Goal: Task Accomplishment & Management: Use online tool/utility

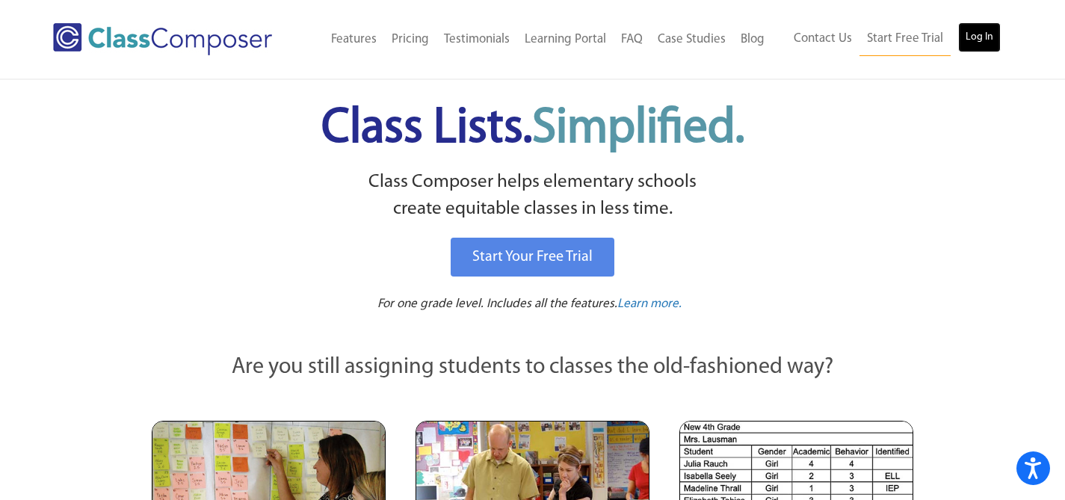
click at [976, 39] on link "Log In" at bounding box center [979, 37] width 43 height 30
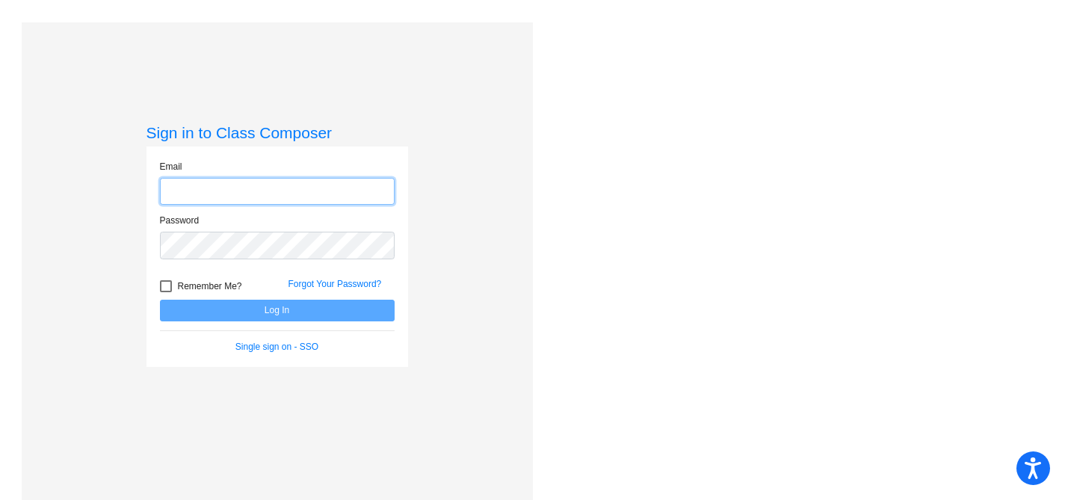
type input "[EMAIL_ADDRESS][DOMAIN_NAME]"
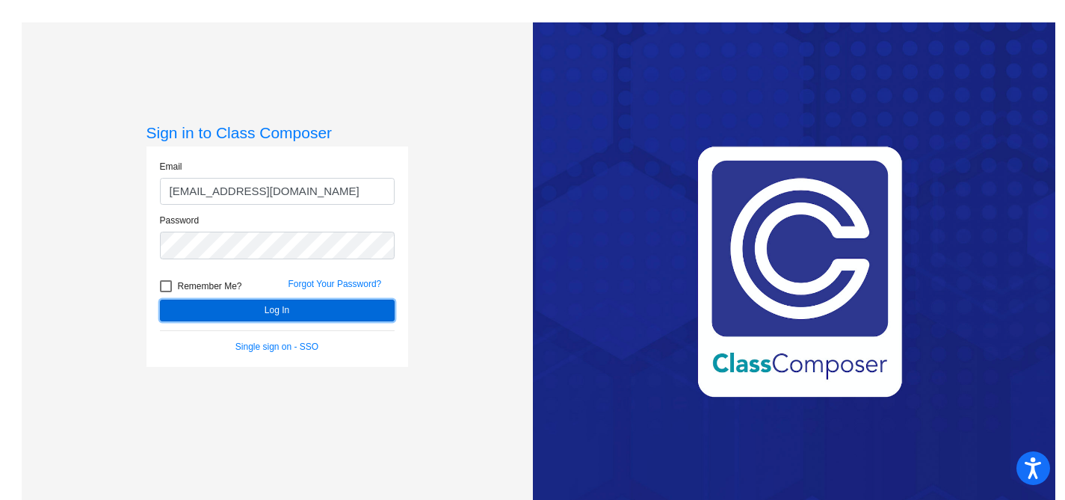
click at [279, 302] on button "Log In" at bounding box center [277, 311] width 235 height 22
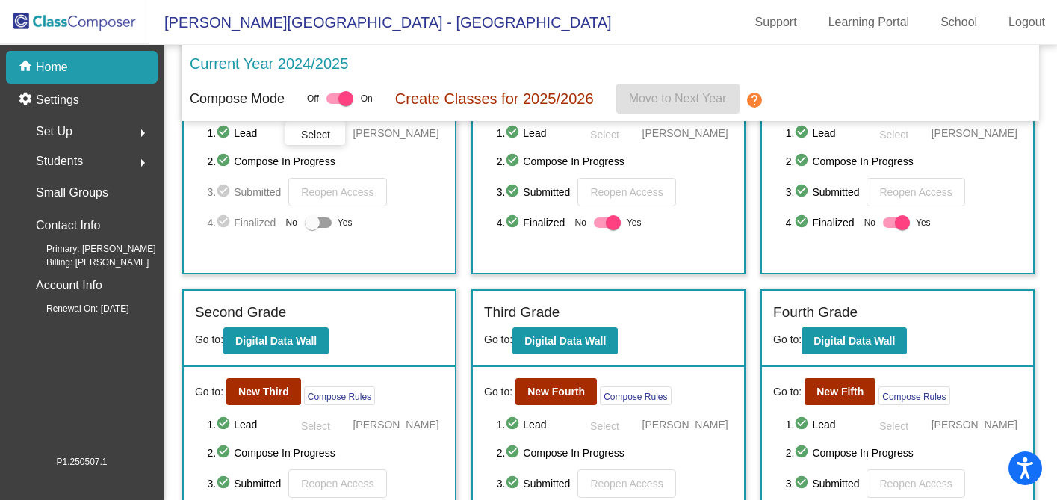
scroll to position [140, 0]
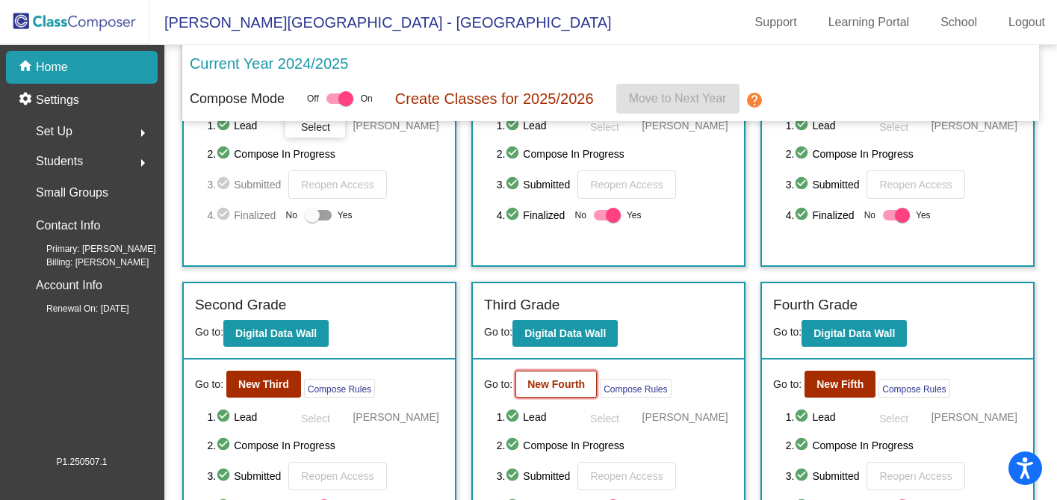
click at [564, 377] on button "New Fourth" at bounding box center [556, 384] width 81 height 27
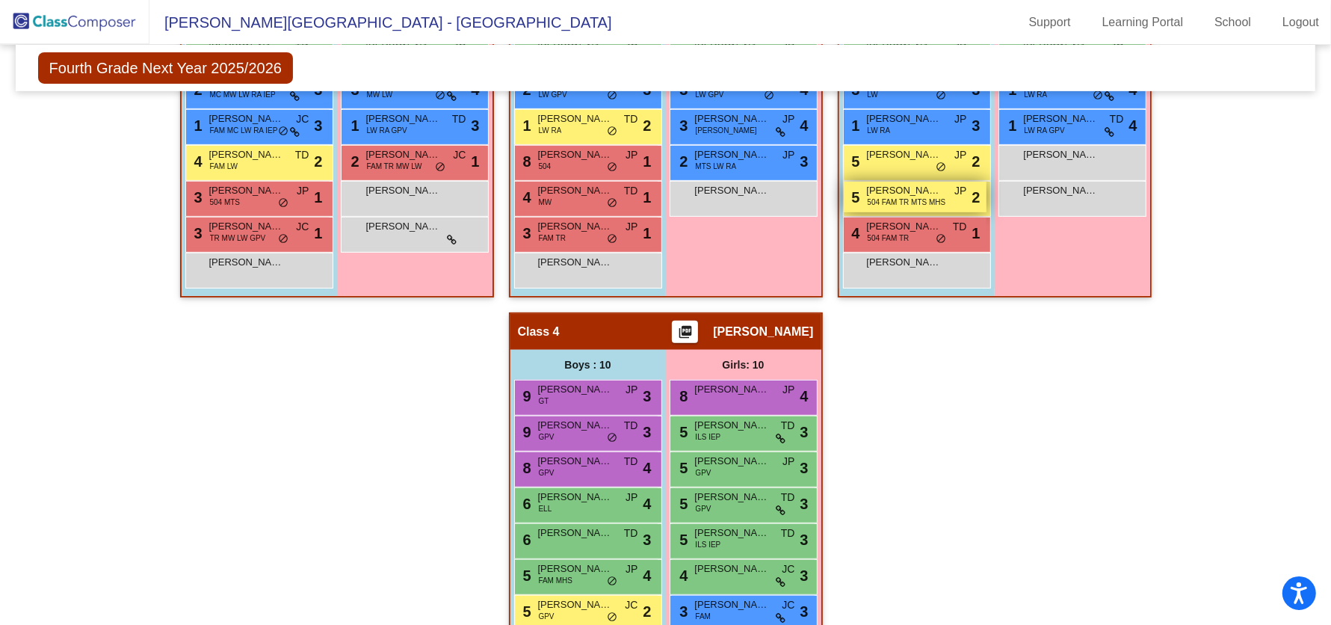
scroll to position [740, 0]
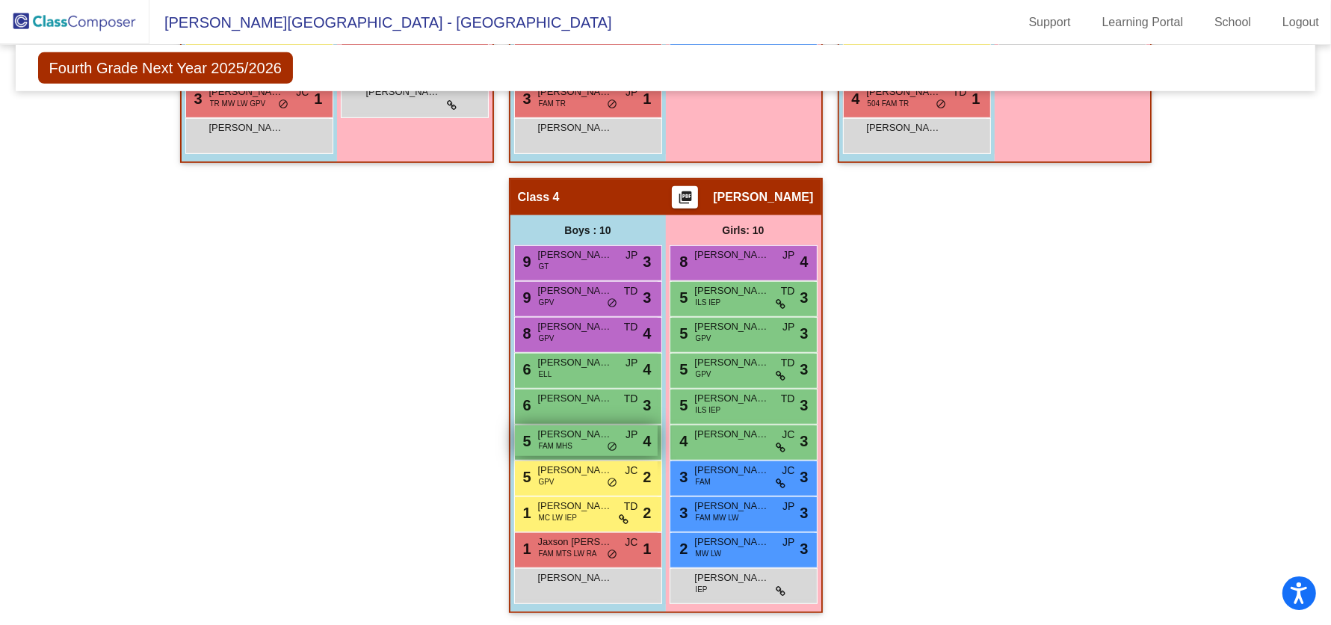
click at [572, 433] on span "[PERSON_NAME]" at bounding box center [575, 434] width 75 height 15
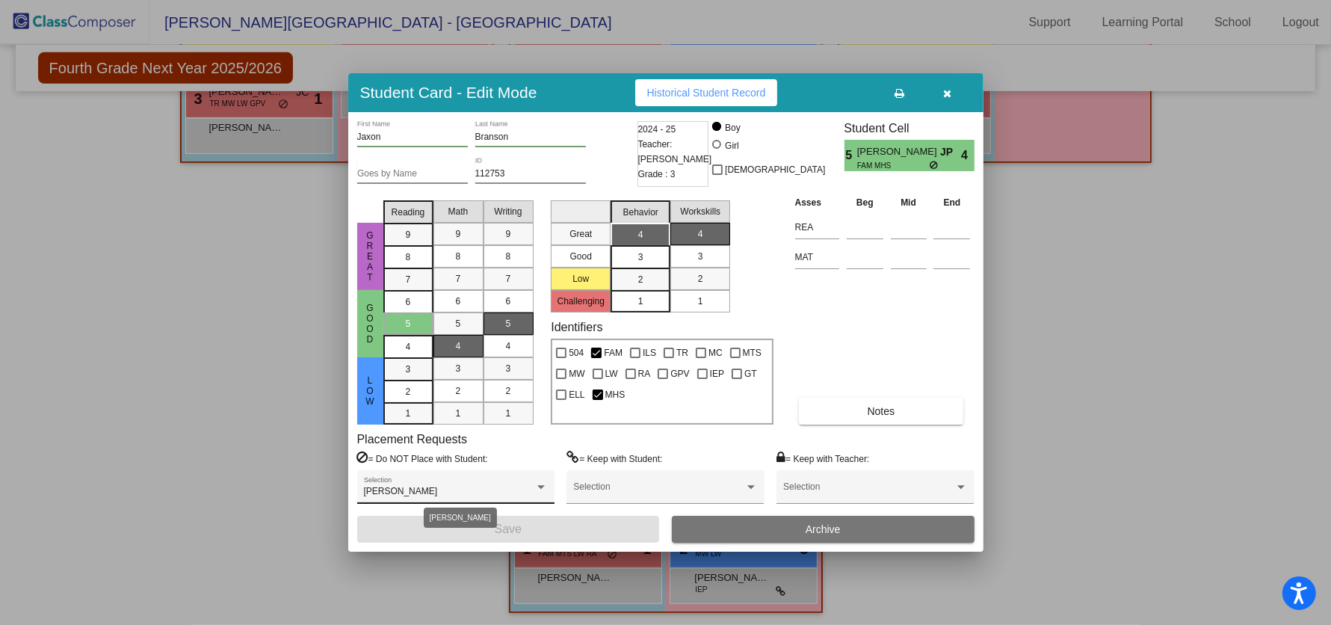
click at [546, 483] on div at bounding box center [540, 487] width 13 height 10
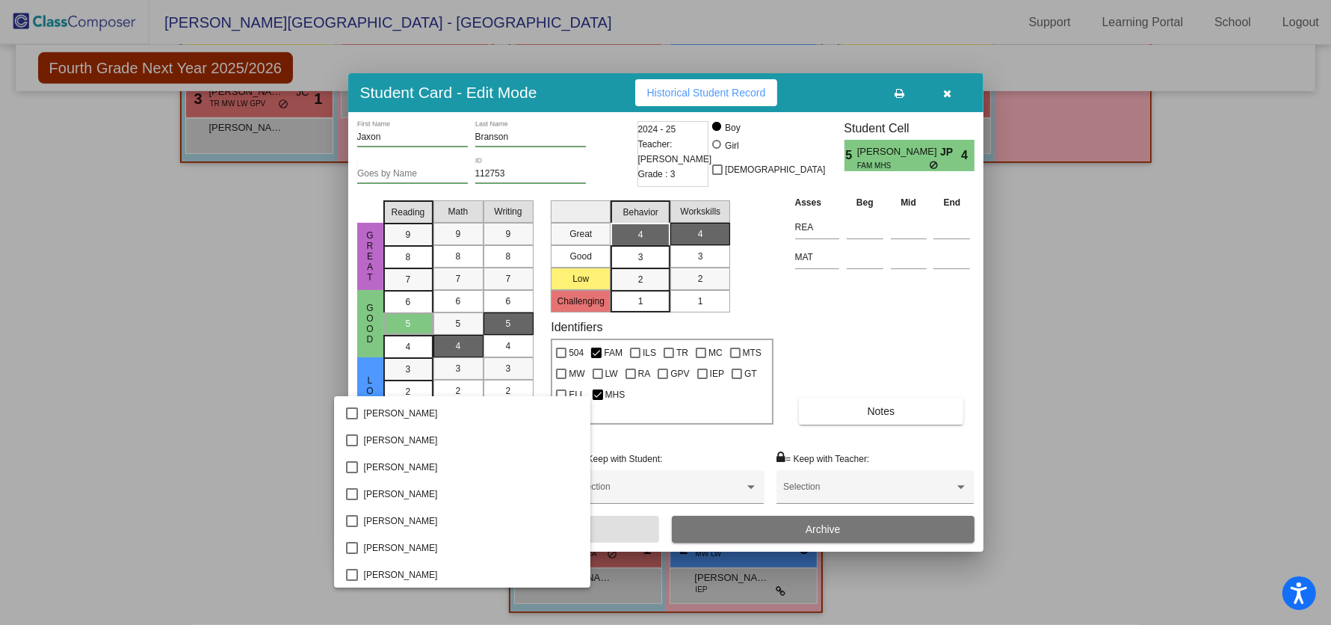
scroll to position [0, 0]
click at [882, 326] on div at bounding box center [665, 312] width 1331 height 625
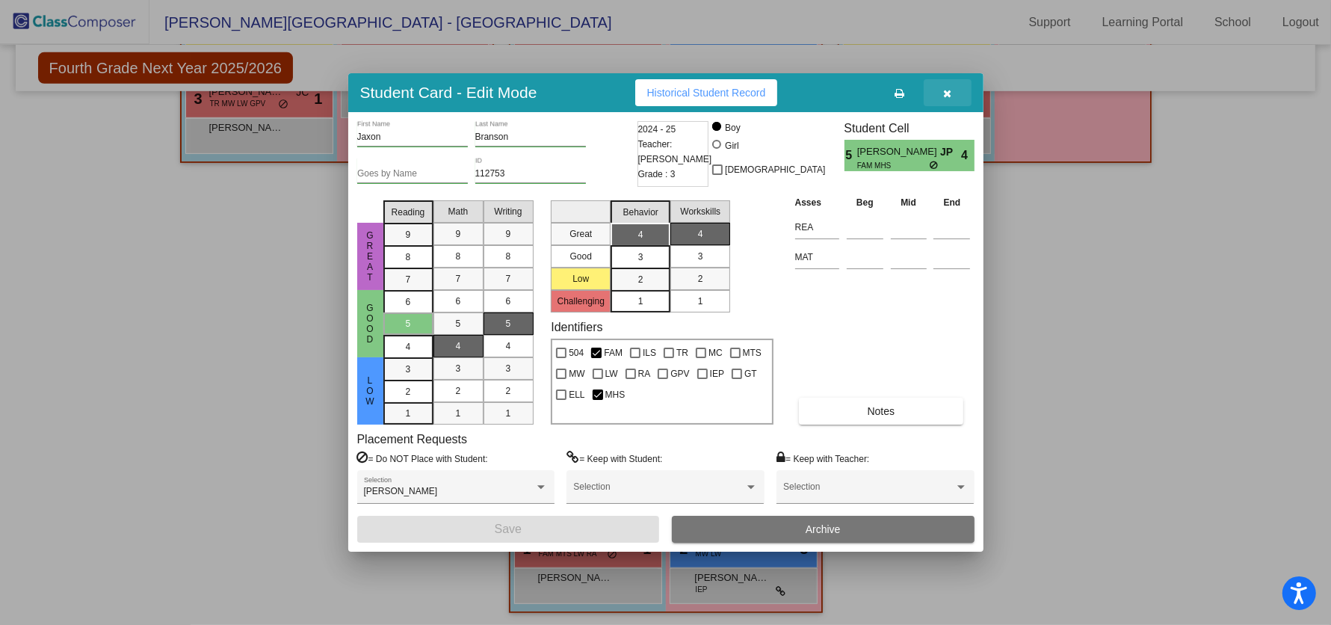
click at [946, 92] on icon "button" at bounding box center [947, 93] width 8 height 10
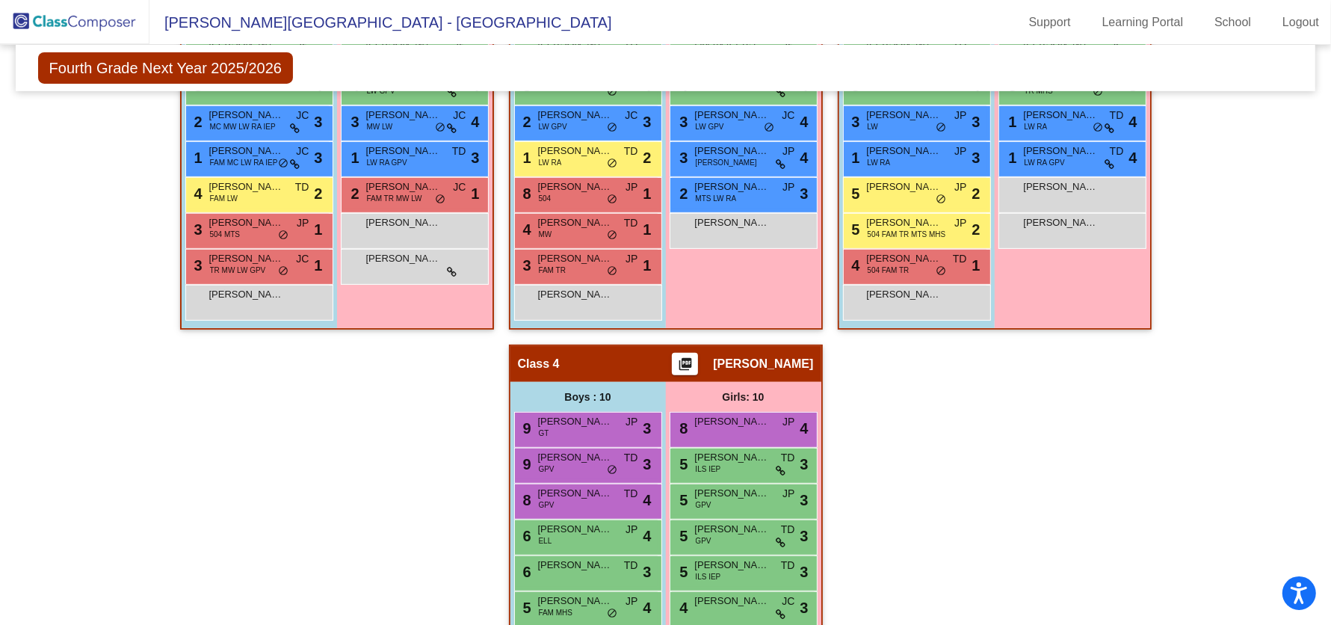
scroll to position [583, 0]
